Goal: Understand process/instructions: Learn how to perform a task or action

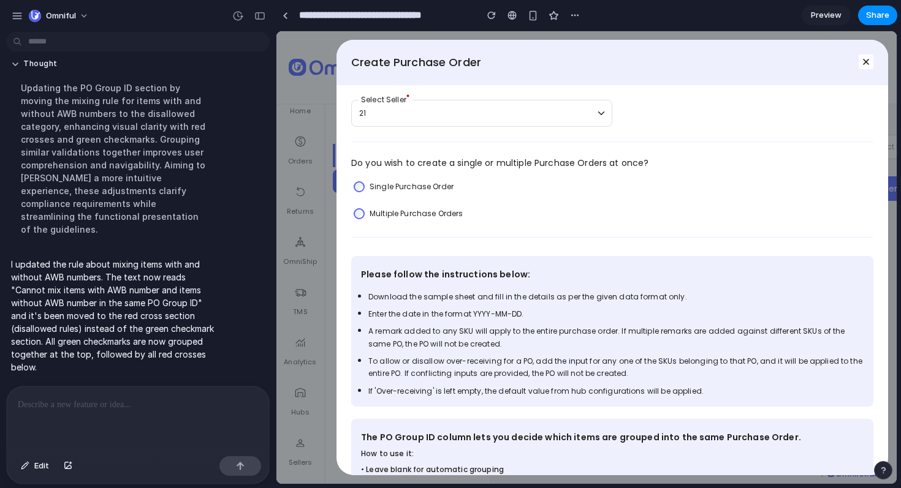
scroll to position [314, 0]
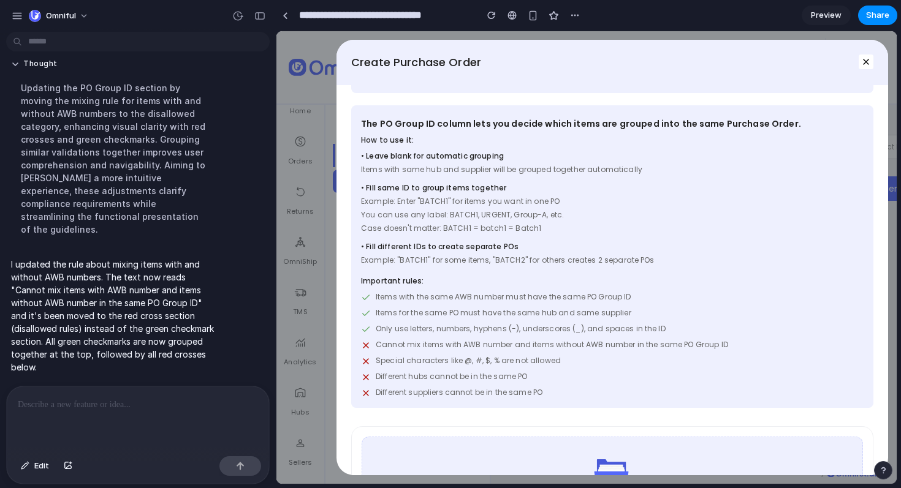
click at [567, 263] on span "Example: "BATCH1" for some items, "BATCH2" for others creates 2 separate POs" at bounding box center [612, 260] width 502 height 11
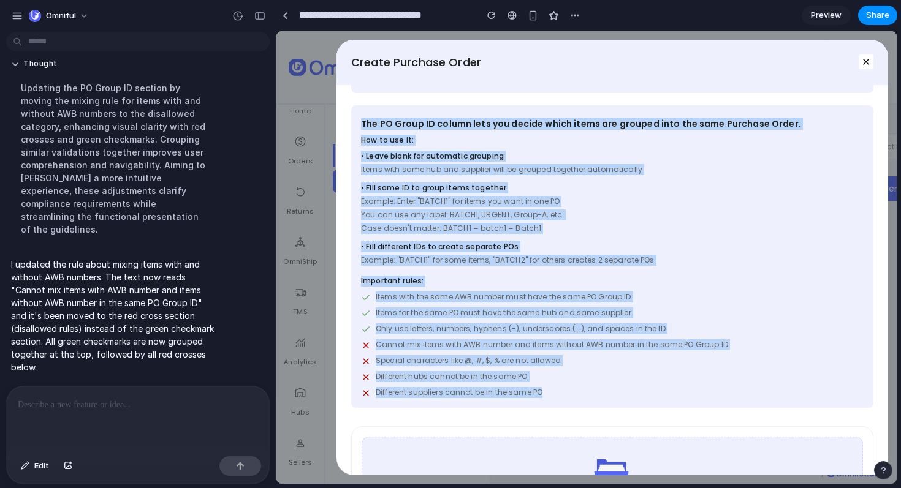
drag, startPoint x: 575, startPoint y: 397, endPoint x: 346, endPoint y: 127, distance: 354.2
click at [346, 127] on div "21 Select Seller Do you wish to create a single or multiple Purchase Orders at …" at bounding box center [611, 280] width 551 height 390
copy div "The PO Group ID column lets you decide which items are grouped into the same Pu…"
click at [572, 227] on span "Case doesn't matter: BATCH1 = batch1 = Batch1" at bounding box center [612, 228] width 502 height 11
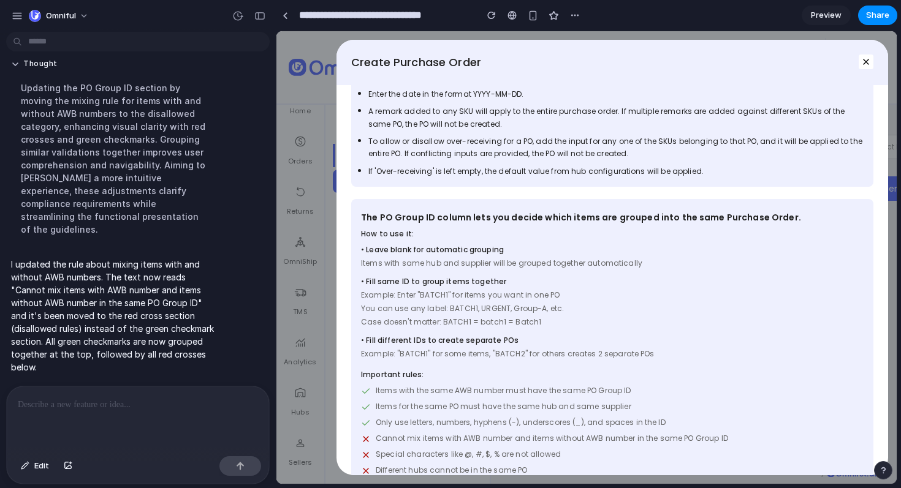
scroll to position [185, 0]
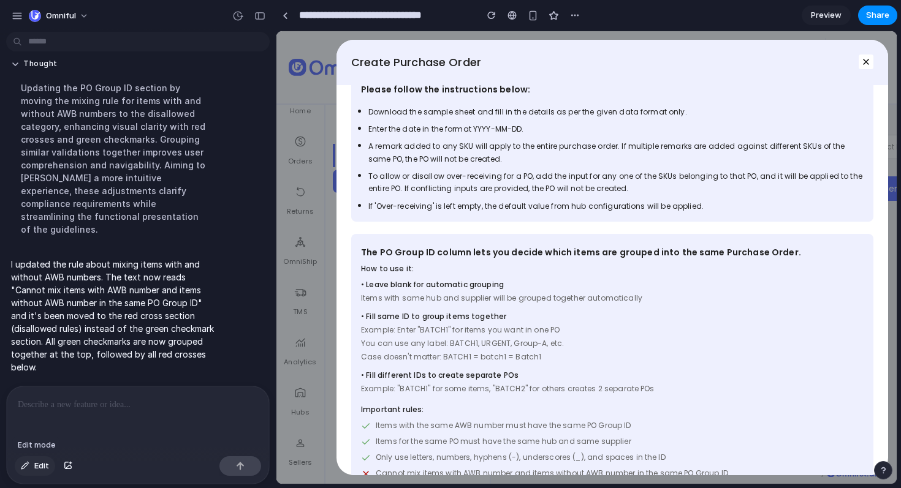
click at [36, 466] on span "Edit" at bounding box center [41, 466] width 15 height 12
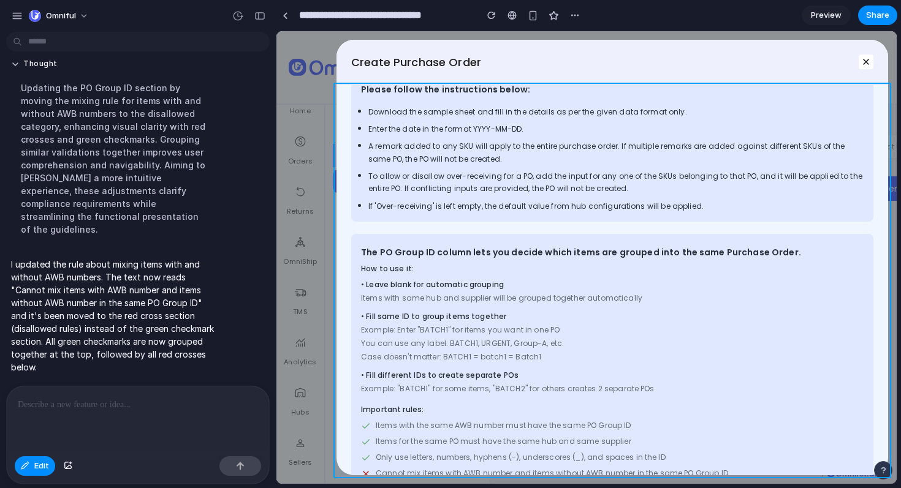
click at [349, 287] on div at bounding box center [586, 258] width 619 height 452
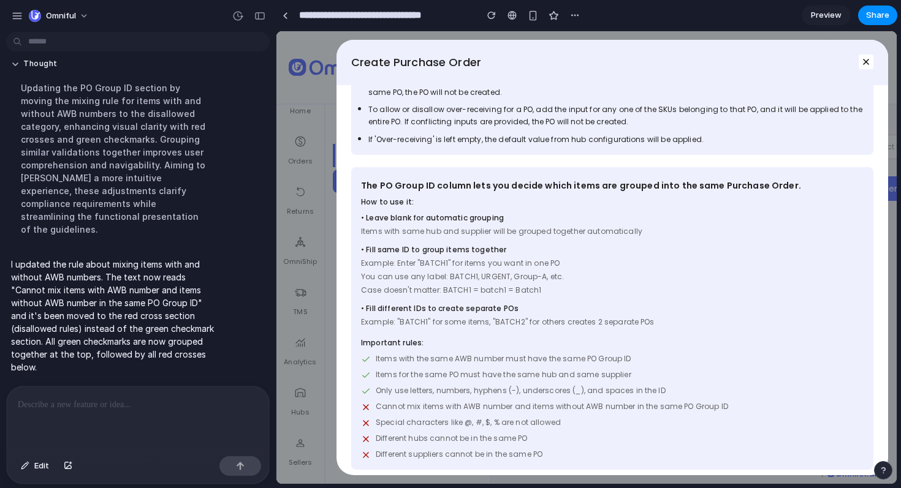
scroll to position [240, 0]
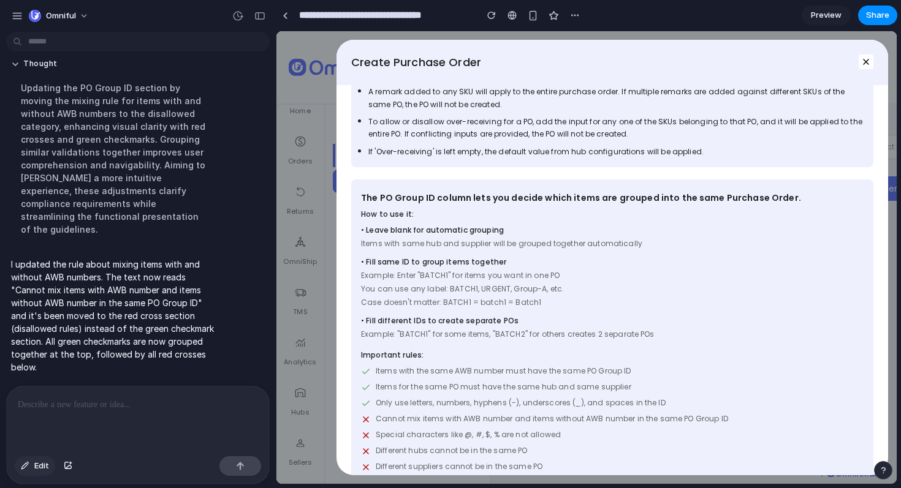
click at [36, 467] on span "Edit" at bounding box center [41, 466] width 15 height 12
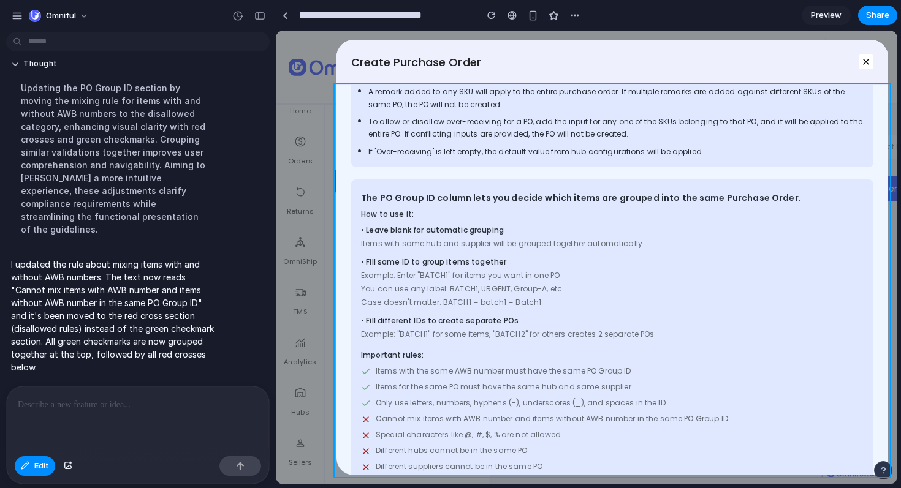
click at [349, 273] on div at bounding box center [586, 258] width 619 height 452
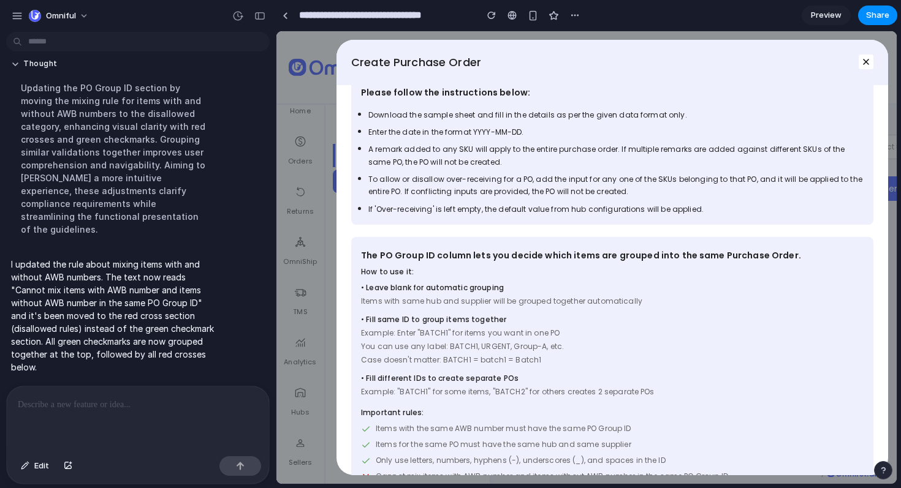
scroll to position [168, 0]
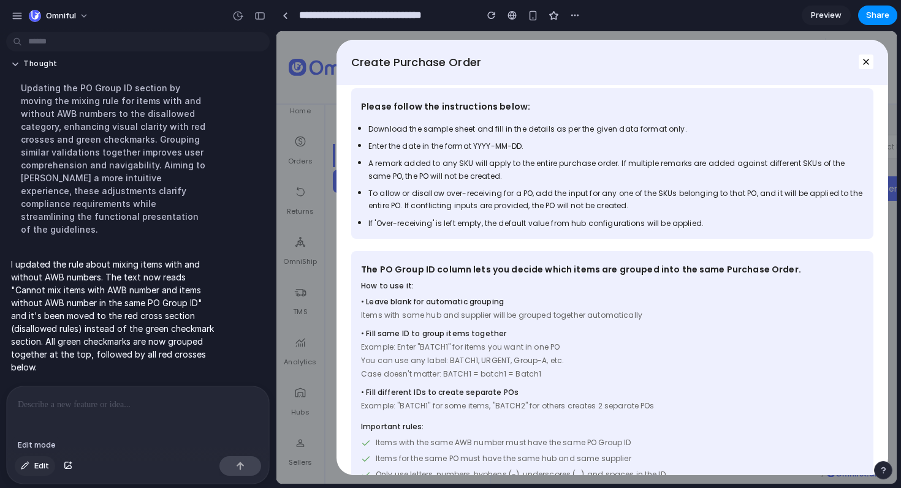
click at [39, 466] on span "Edit" at bounding box center [41, 466] width 15 height 12
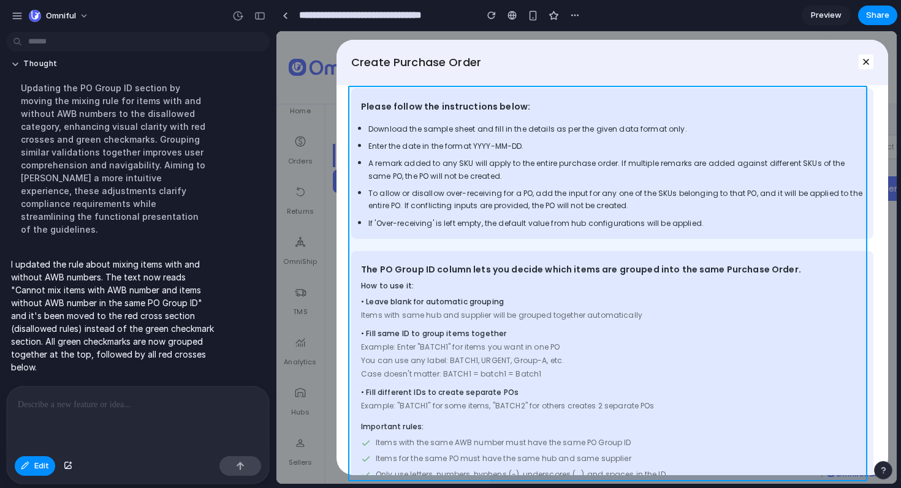
click at [361, 246] on div at bounding box center [586, 258] width 619 height 452
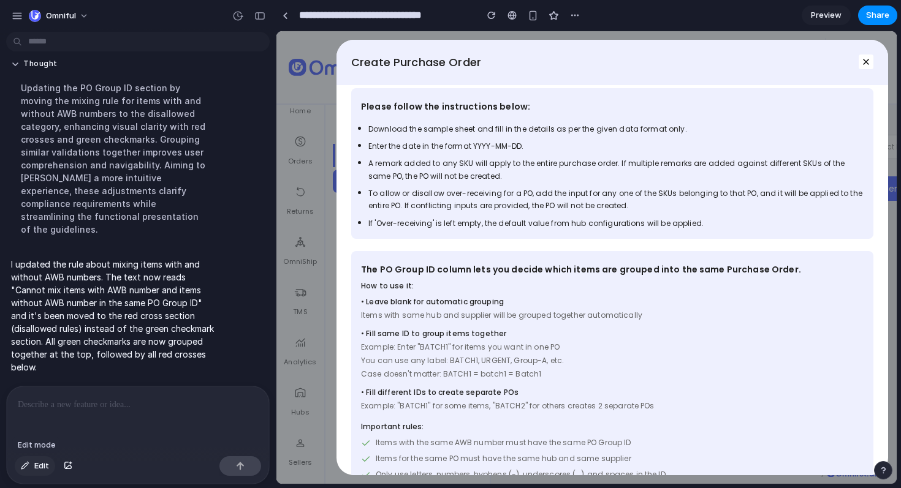
click at [40, 464] on span "Edit" at bounding box center [41, 466] width 15 height 12
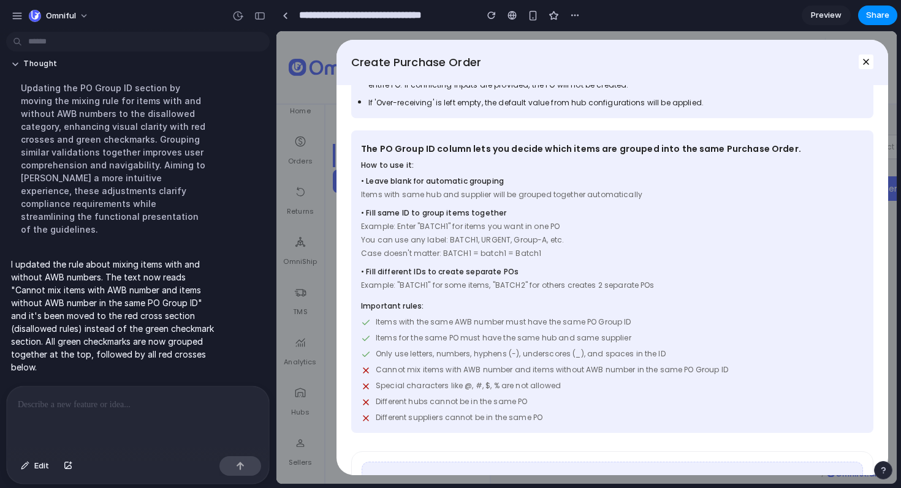
scroll to position [278, 0]
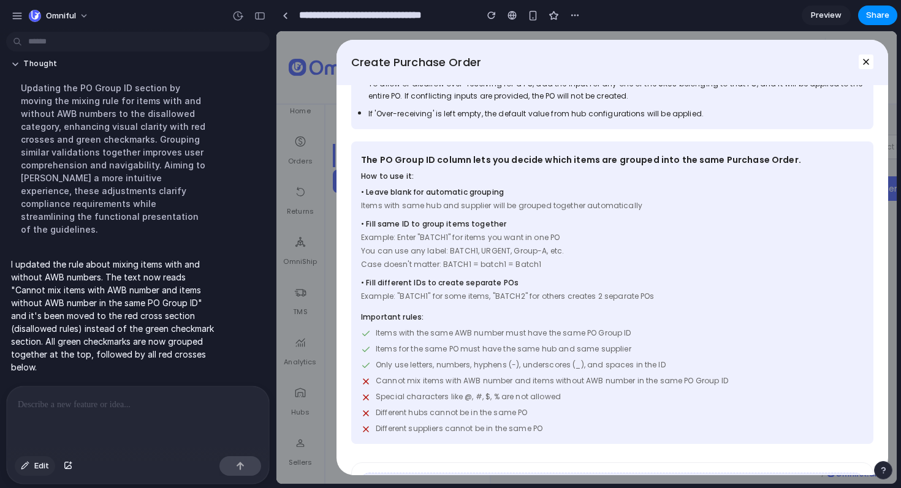
click at [48, 473] on button "Edit" at bounding box center [35, 466] width 40 height 20
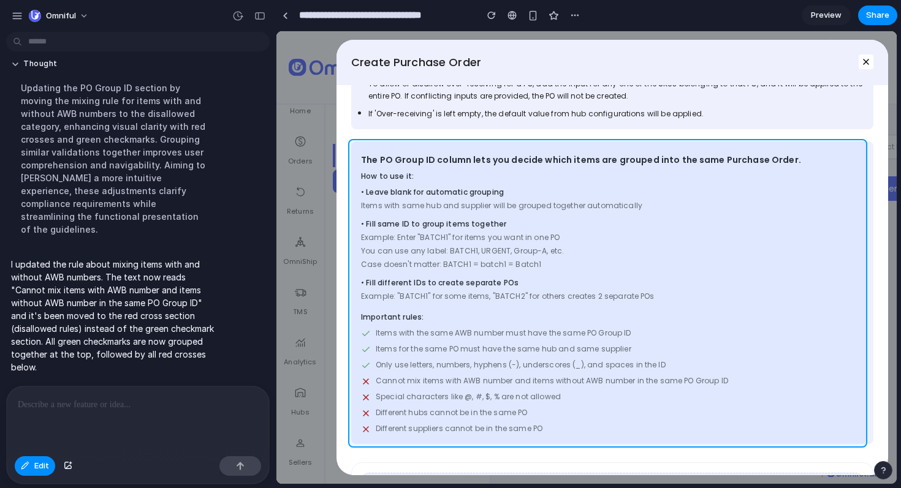
click at [364, 148] on div at bounding box center [586, 258] width 619 height 452
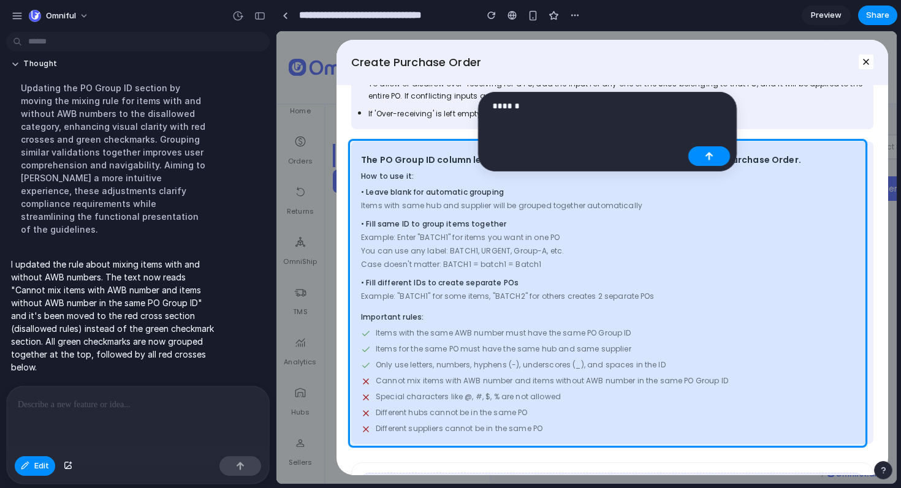
scroll to position [2728, 0]
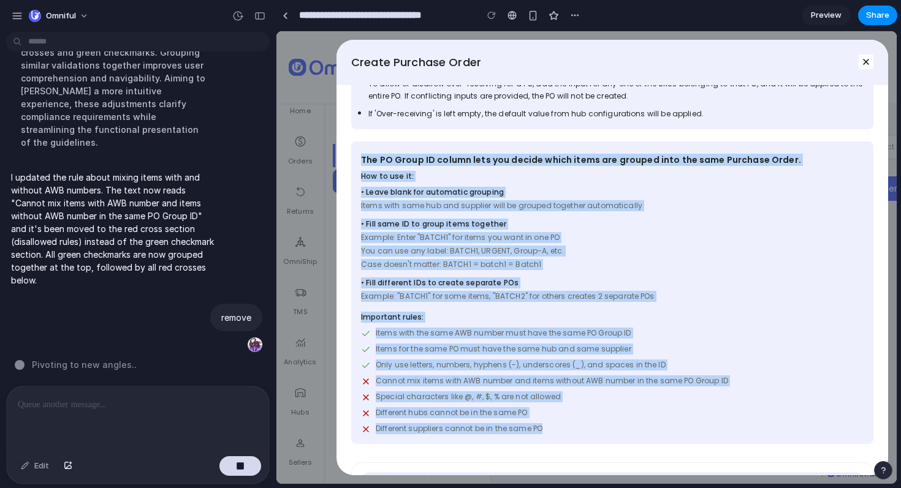
drag, startPoint x: 548, startPoint y: 429, endPoint x: 358, endPoint y: 157, distance: 331.4
click at [358, 157] on div "The PO Group ID column lets you decide which items are grouped into the same Pu…" at bounding box center [612, 293] width 522 height 303
copy div "The PO Group ID column lets you decide which items are grouped into the same Pu…"
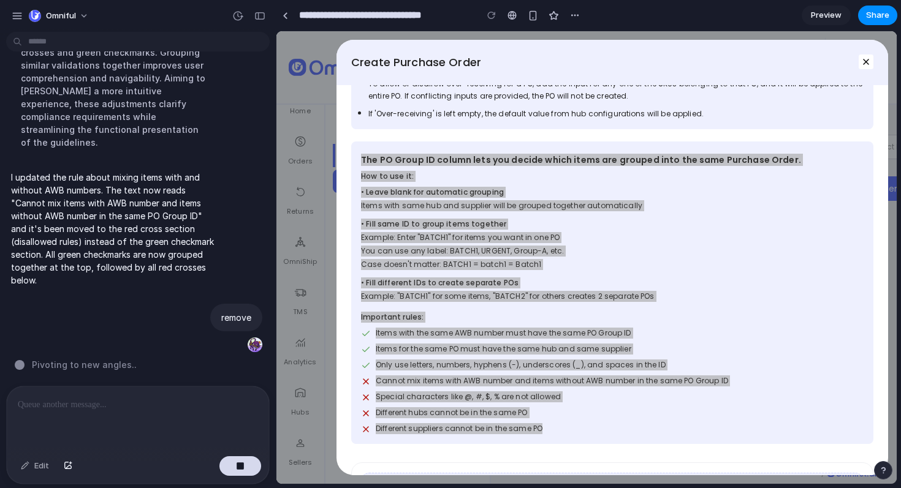
click at [40, 407] on div at bounding box center [138, 419] width 262 height 65
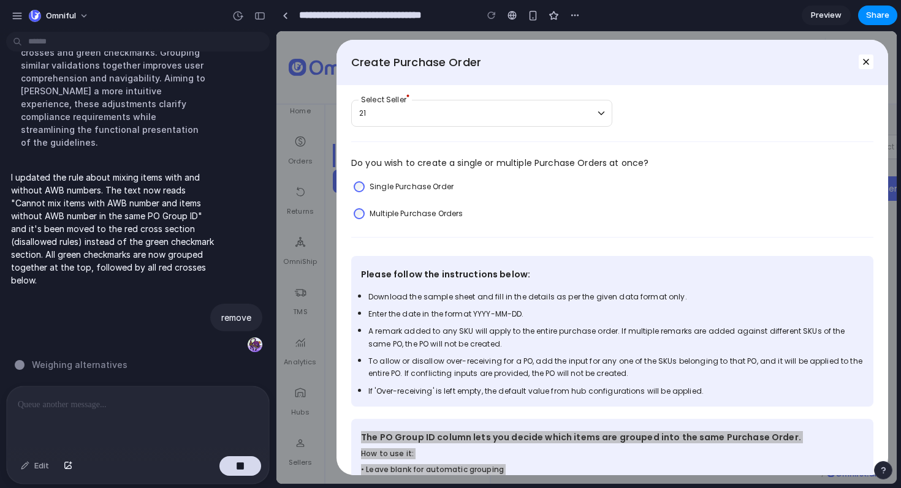
scroll to position [468, 0]
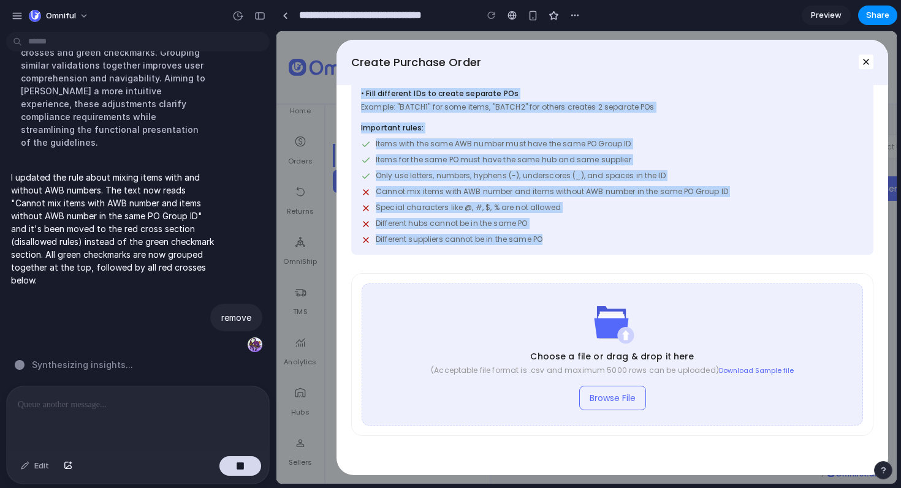
click at [581, 124] on p "Important rules:" at bounding box center [612, 128] width 502 height 11
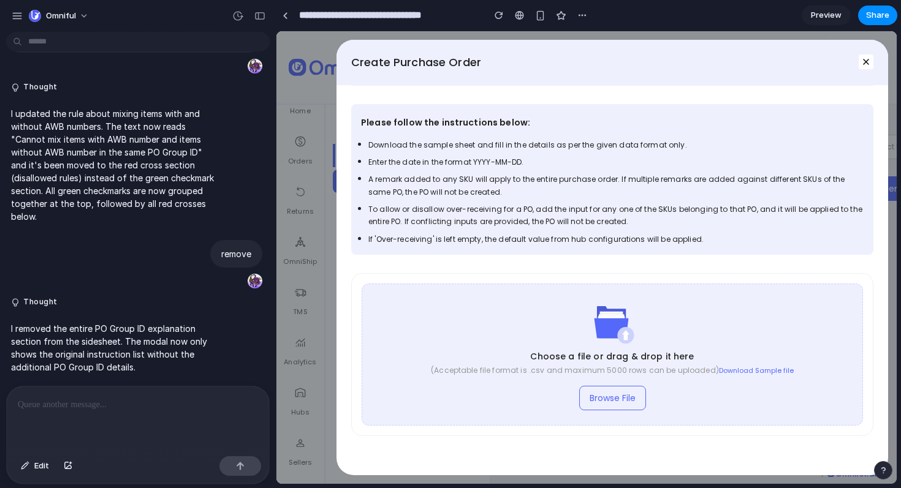
scroll to position [153, 0]
click at [710, 231] on ul "Download the sample sheet and fill in the details as per the given data format …" at bounding box center [612, 191] width 522 height 107
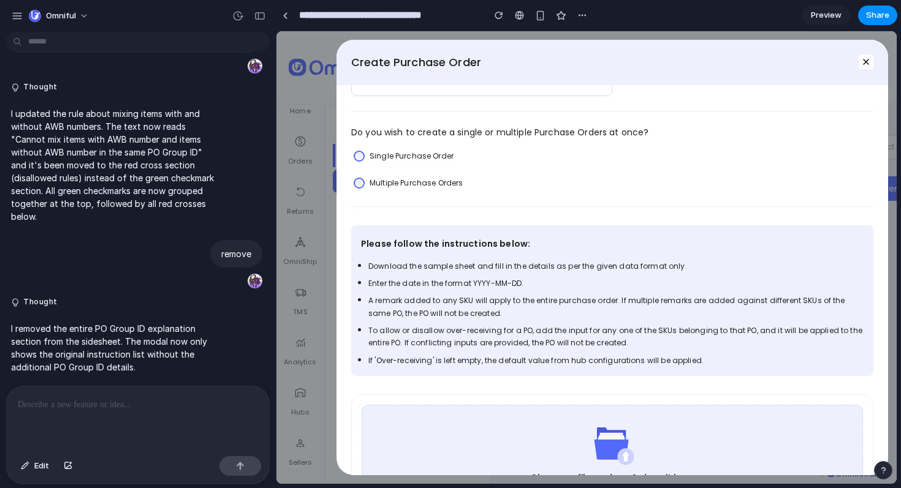
scroll to position [1, 0]
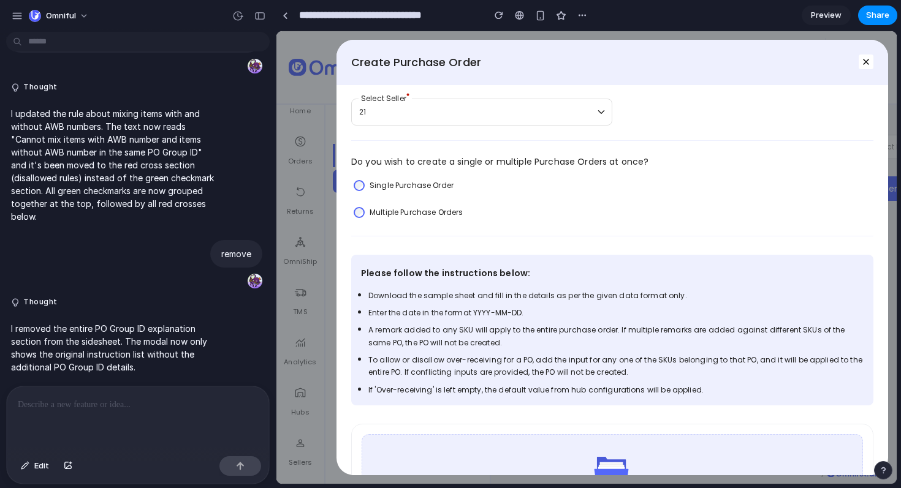
click at [429, 203] on div "Multiple Purchase Orders" at bounding box center [408, 212] width 114 height 18
click at [428, 186] on label "Single Purchase Order" at bounding box center [411, 185] width 84 height 12
click at [431, 214] on label "Multiple Purchase Orders" at bounding box center [415, 212] width 93 height 12
click at [34, 472] on button "Edit" at bounding box center [35, 466] width 40 height 20
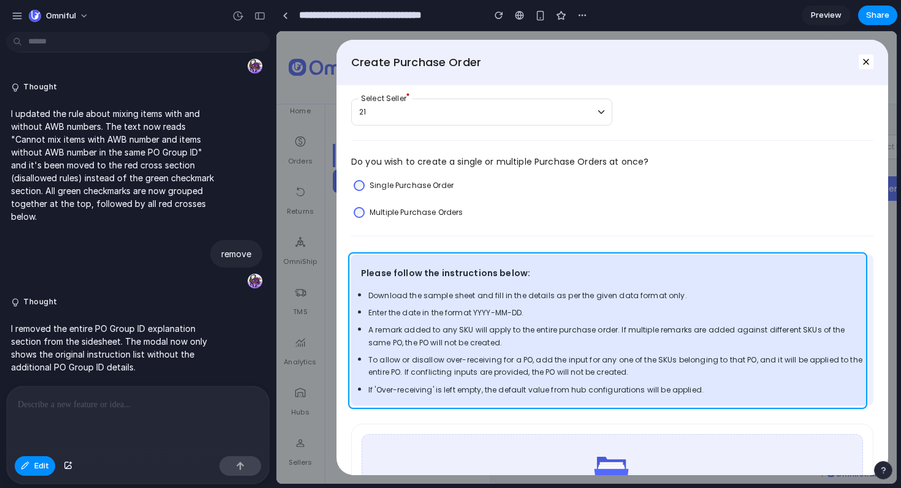
click at [793, 257] on div at bounding box center [586, 258] width 619 height 452
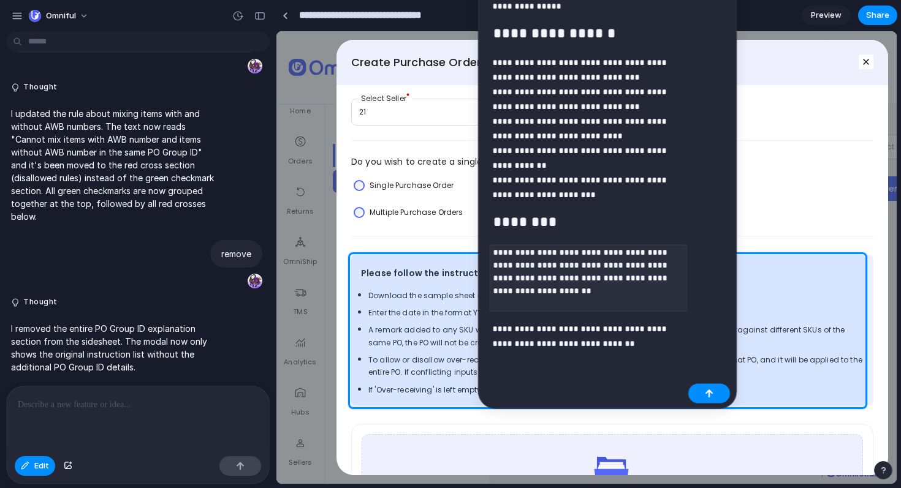
drag, startPoint x: 726, startPoint y: 56, endPoint x: 606, endPoint y: -31, distance: 148.1
click at [606, 0] on html "Omniful I've finished setting up your prototype. What would you like me to do? …" at bounding box center [450, 244] width 901 height 488
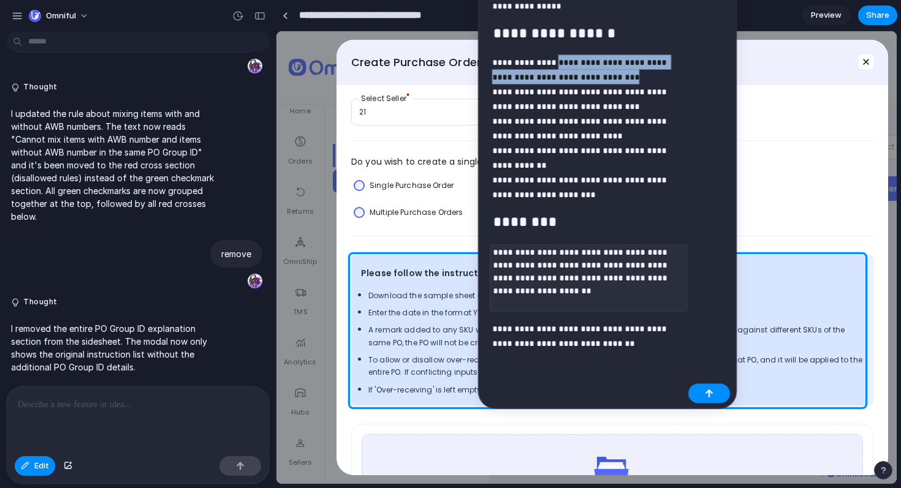
drag, startPoint x: 640, startPoint y: 72, endPoint x: 551, endPoint y: 69, distance: 89.5
click at [551, 69] on p "**********" at bounding box center [587, 128] width 191 height 147
drag, startPoint x: 581, startPoint y: 80, endPoint x: 633, endPoint y: 100, distance: 55.6
click at [581, 80] on p "**********" at bounding box center [587, 128] width 191 height 147
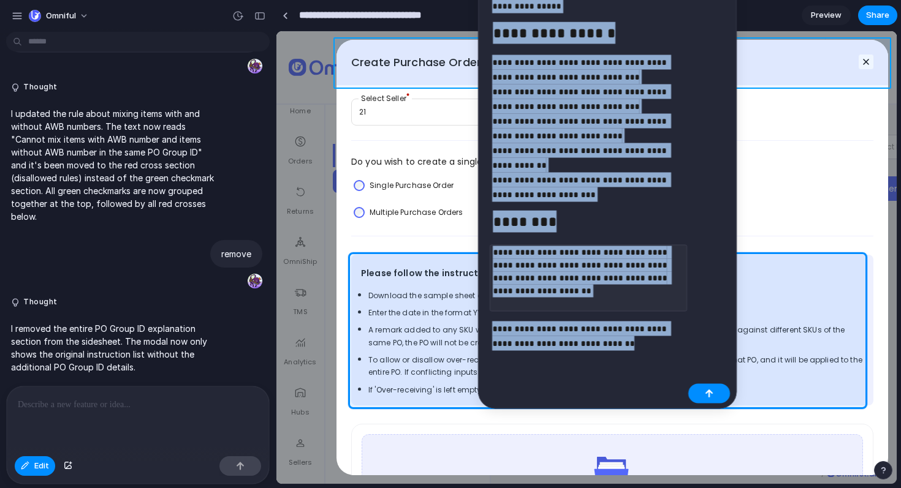
drag, startPoint x: 638, startPoint y: 343, endPoint x: 477, endPoint y: 39, distance: 343.9
click at [477, 39] on body "Omniful I've finished setting up your prototype. What would you like me to do? …" at bounding box center [450, 244] width 901 height 488
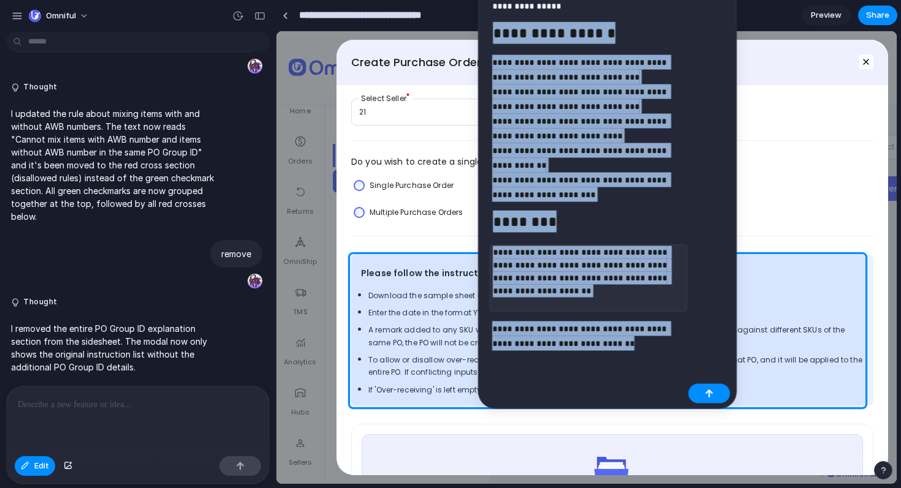
drag, startPoint x: 630, startPoint y: 344, endPoint x: 493, endPoint y: 27, distance: 345.5
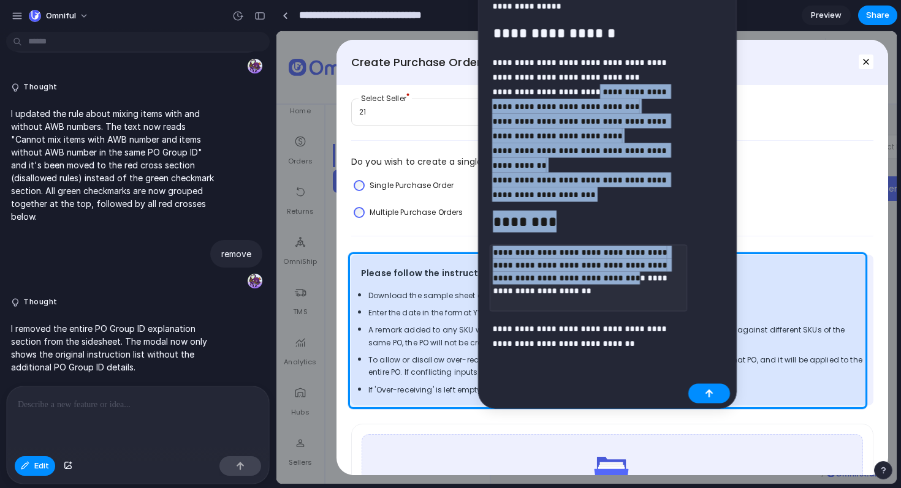
drag, startPoint x: 595, startPoint y: 85, endPoint x: 589, endPoint y: 292, distance: 206.5
click at [589, 292] on code "**********" at bounding box center [587, 278] width 197 height 67
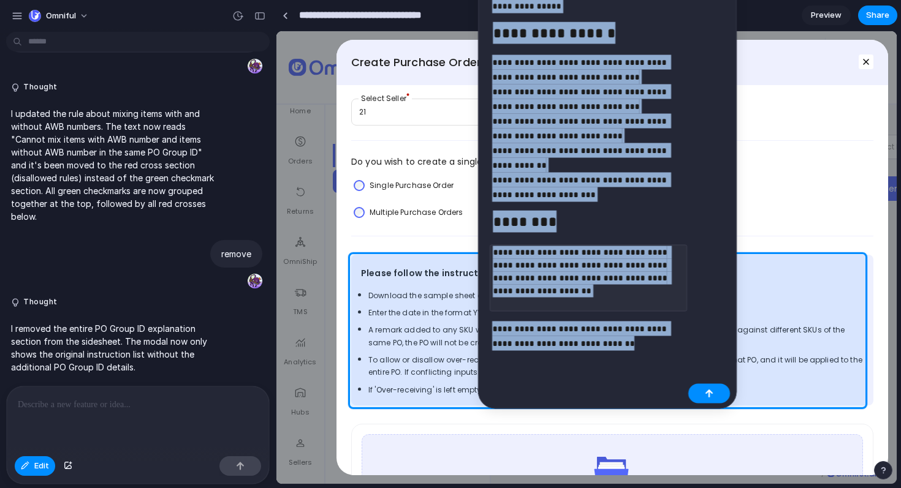
drag, startPoint x: 670, startPoint y: 352, endPoint x: 444, endPoint y: -97, distance: 503.0
click at [444, 0] on html "Omniful I've finished setting up your prototype. What would you like me to do? …" at bounding box center [450, 244] width 901 height 488
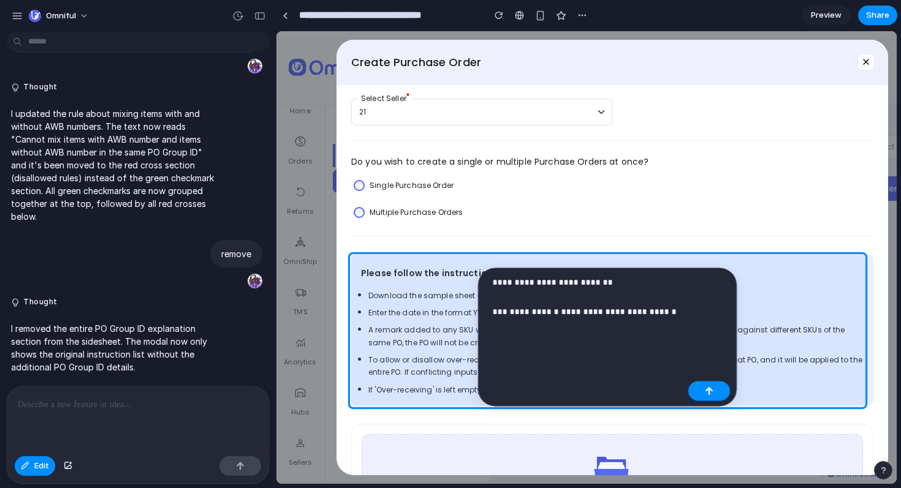
scroll to position [2646, 0]
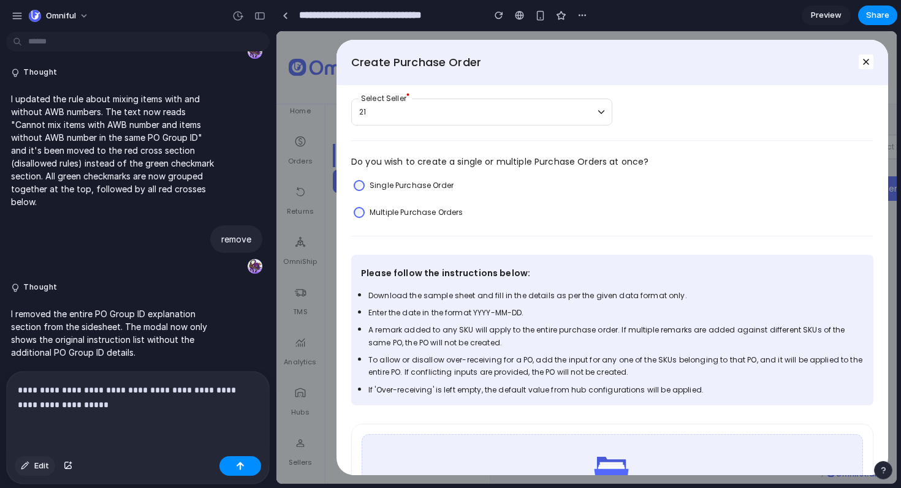
click at [28, 464] on div "button" at bounding box center [25, 466] width 9 height 7
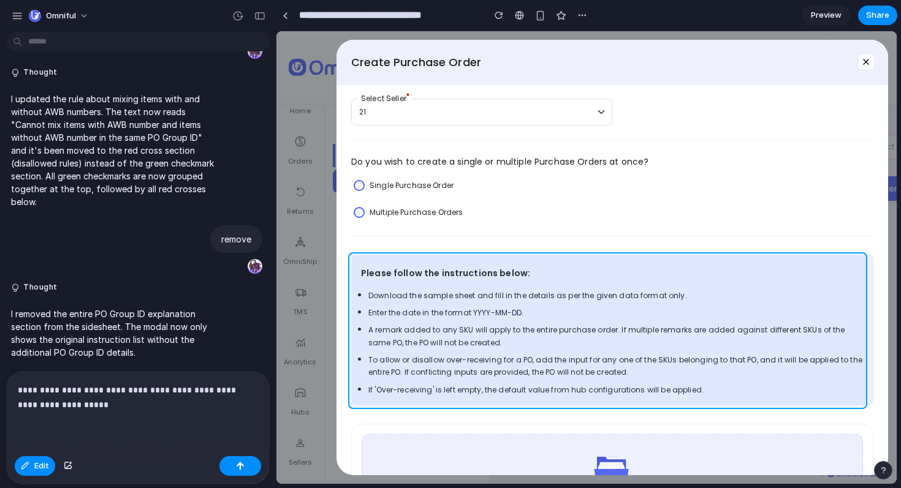
click at [559, 264] on div at bounding box center [586, 258] width 619 height 452
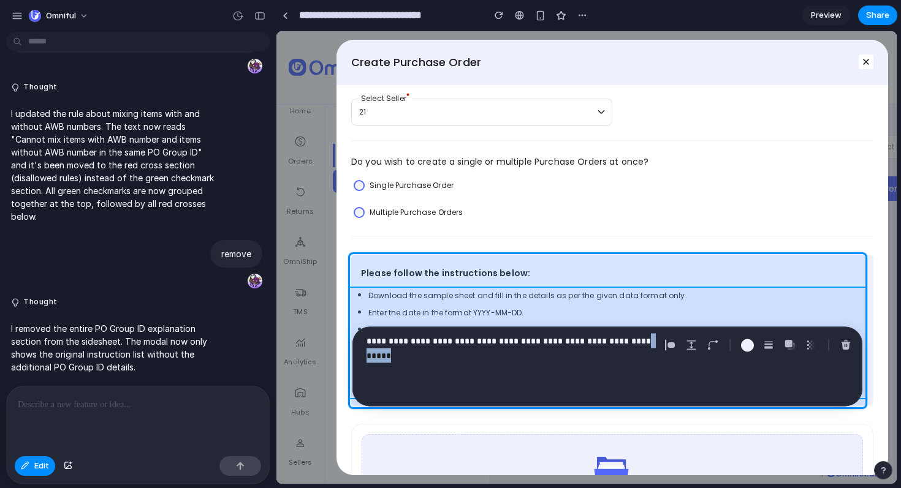
drag, startPoint x: 626, startPoint y: 341, endPoint x: 357, endPoint y: 327, distance: 269.9
click at [357, 327] on body "Omniful I've finished setting up your prototype. What would you like me to do? …" at bounding box center [450, 244] width 901 height 488
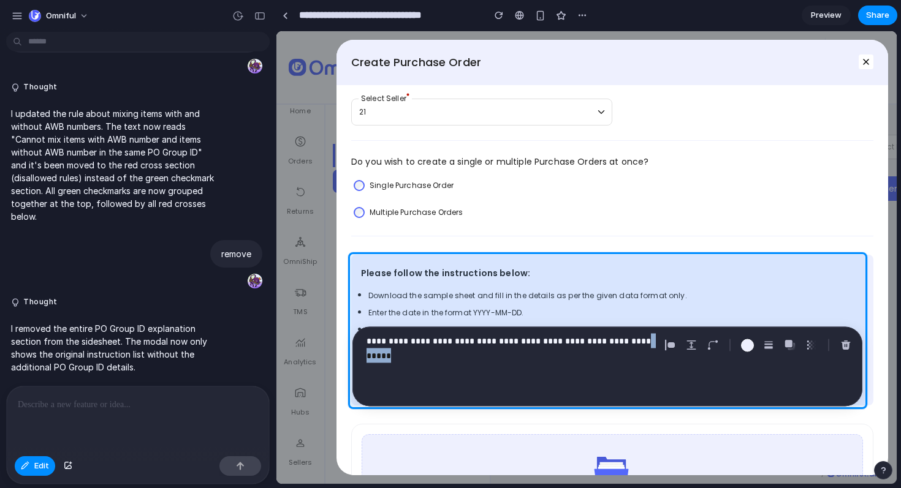
click at [523, 358] on div "**********" at bounding box center [607, 367] width 510 height 80
click at [533, 334] on p "**********" at bounding box center [510, 341] width 289 height 15
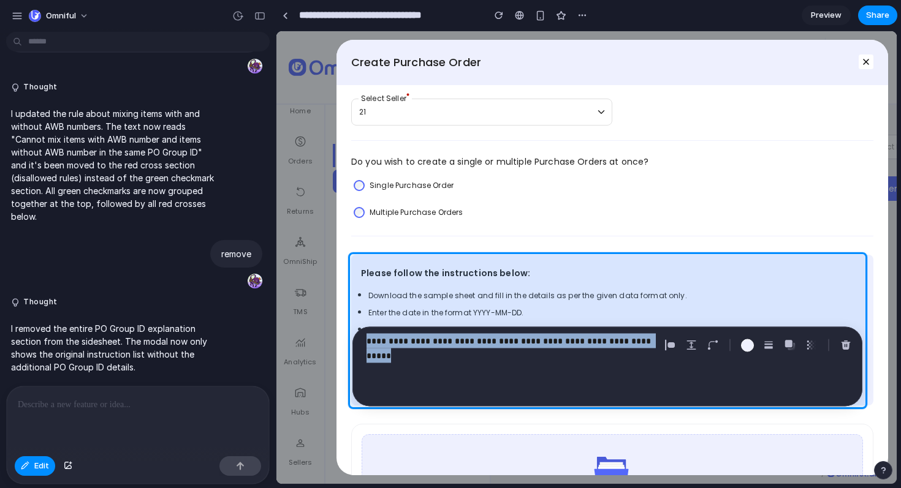
click at [533, 334] on p "**********" at bounding box center [510, 341] width 289 height 15
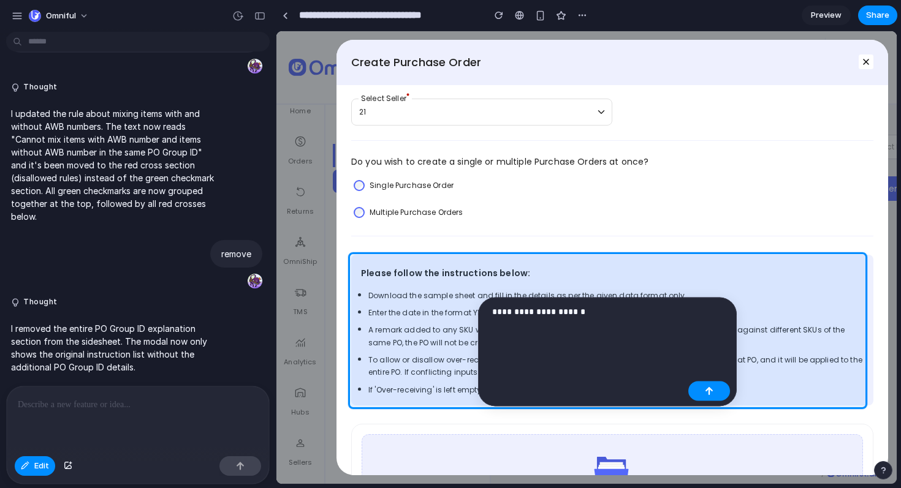
click at [561, 345] on p "**********" at bounding box center [587, 326] width 191 height 44
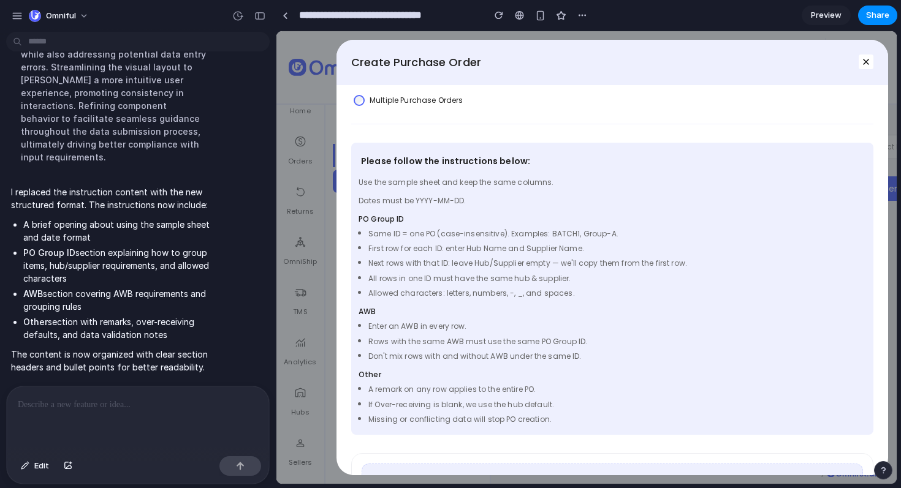
scroll to position [108, 0]
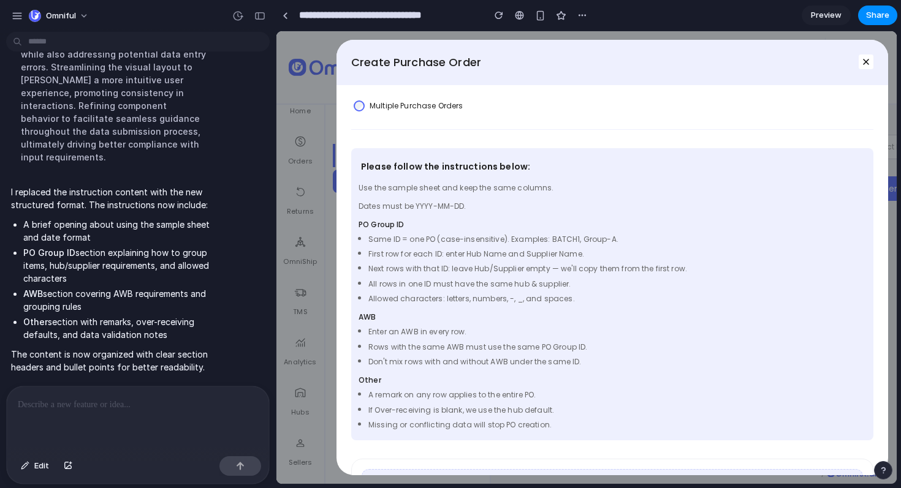
click at [447, 111] on label "Multiple Purchase Orders" at bounding box center [415, 106] width 93 height 12
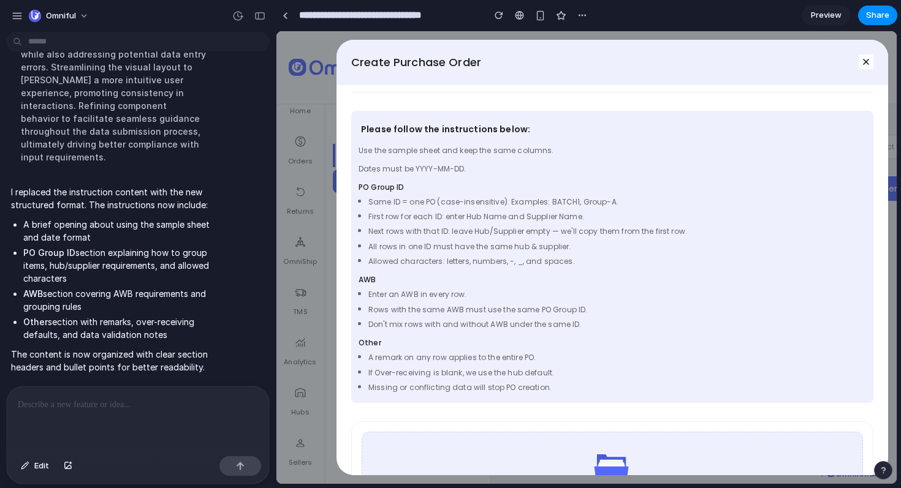
scroll to position [154, 0]
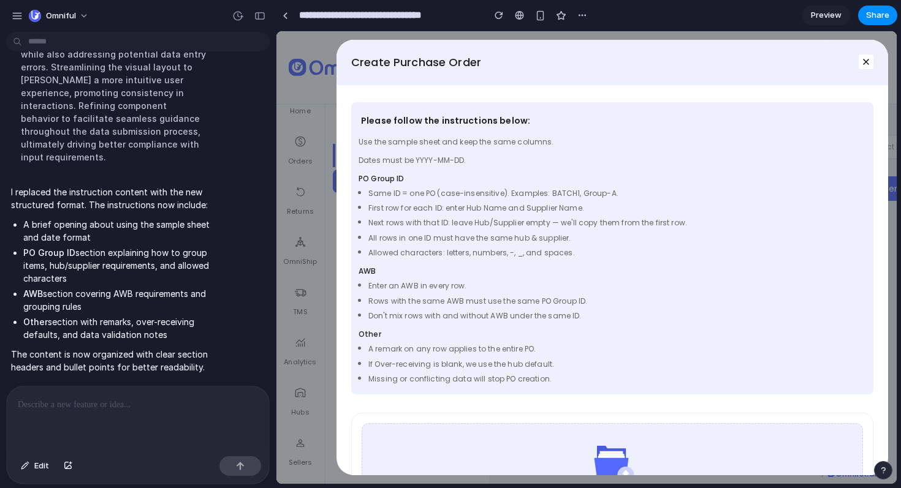
click at [465, 301] on span "Rows with the same AWB must use the same PO Group ID." at bounding box center [477, 301] width 219 height 10
click at [462, 318] on span "Don't mix rows with and without AWB under the same ID." at bounding box center [474, 316] width 213 height 10
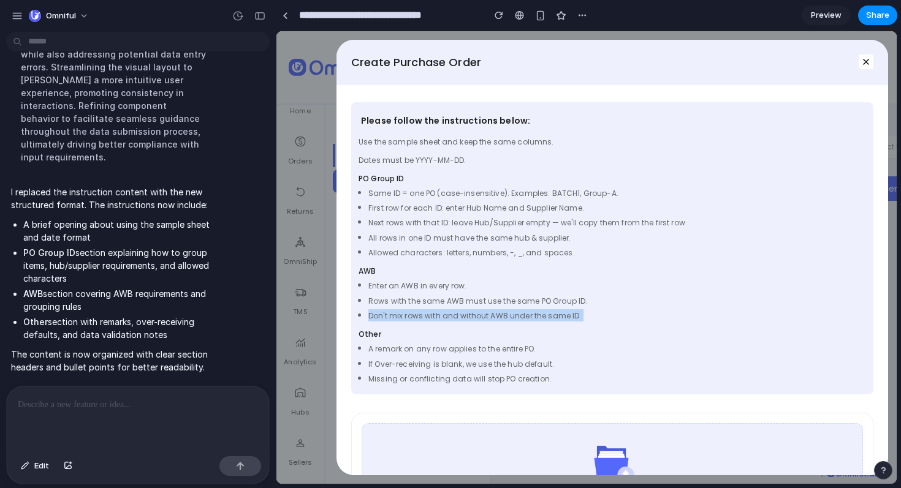
click at [462, 318] on span "Don't mix rows with and without AWB under the same ID." at bounding box center [474, 316] width 213 height 10
click at [477, 318] on span "Don't mix rows with and without AWB under the same ID." at bounding box center [474, 316] width 213 height 10
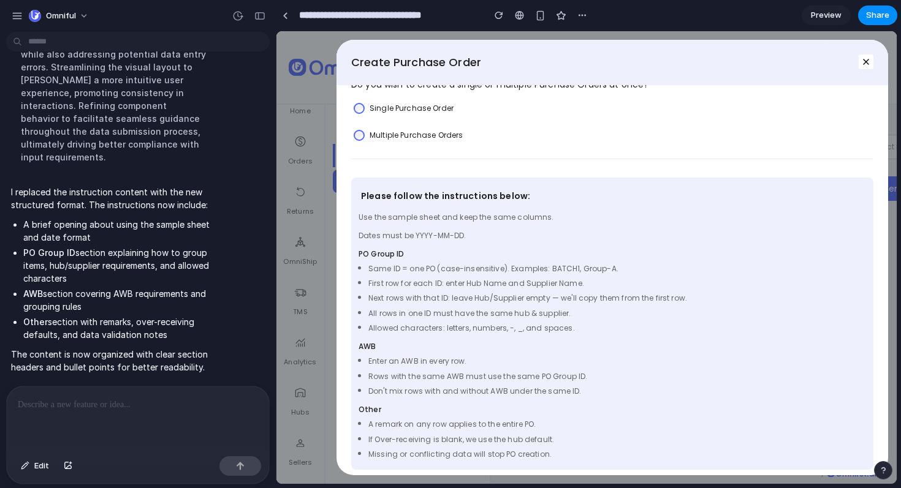
scroll to position [88, 0]
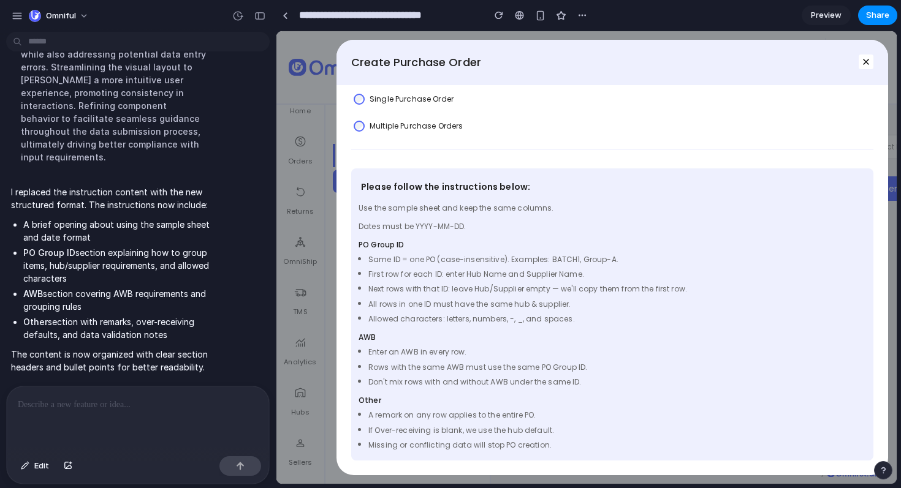
click at [445, 97] on label "Single Purchase Order" at bounding box center [411, 99] width 84 height 12
click at [440, 120] on label "Multiple Purchase Orders" at bounding box center [415, 126] width 93 height 12
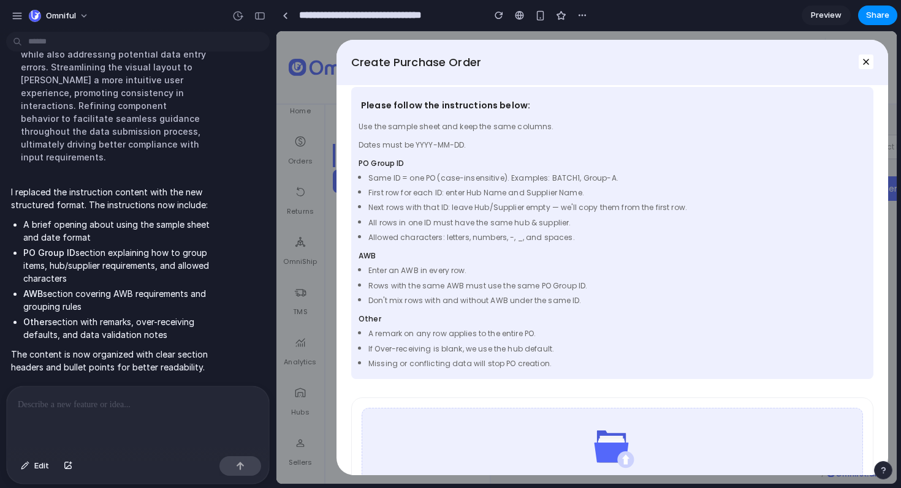
scroll to position [148, 0]
